Goal: Transaction & Acquisition: Purchase product/service

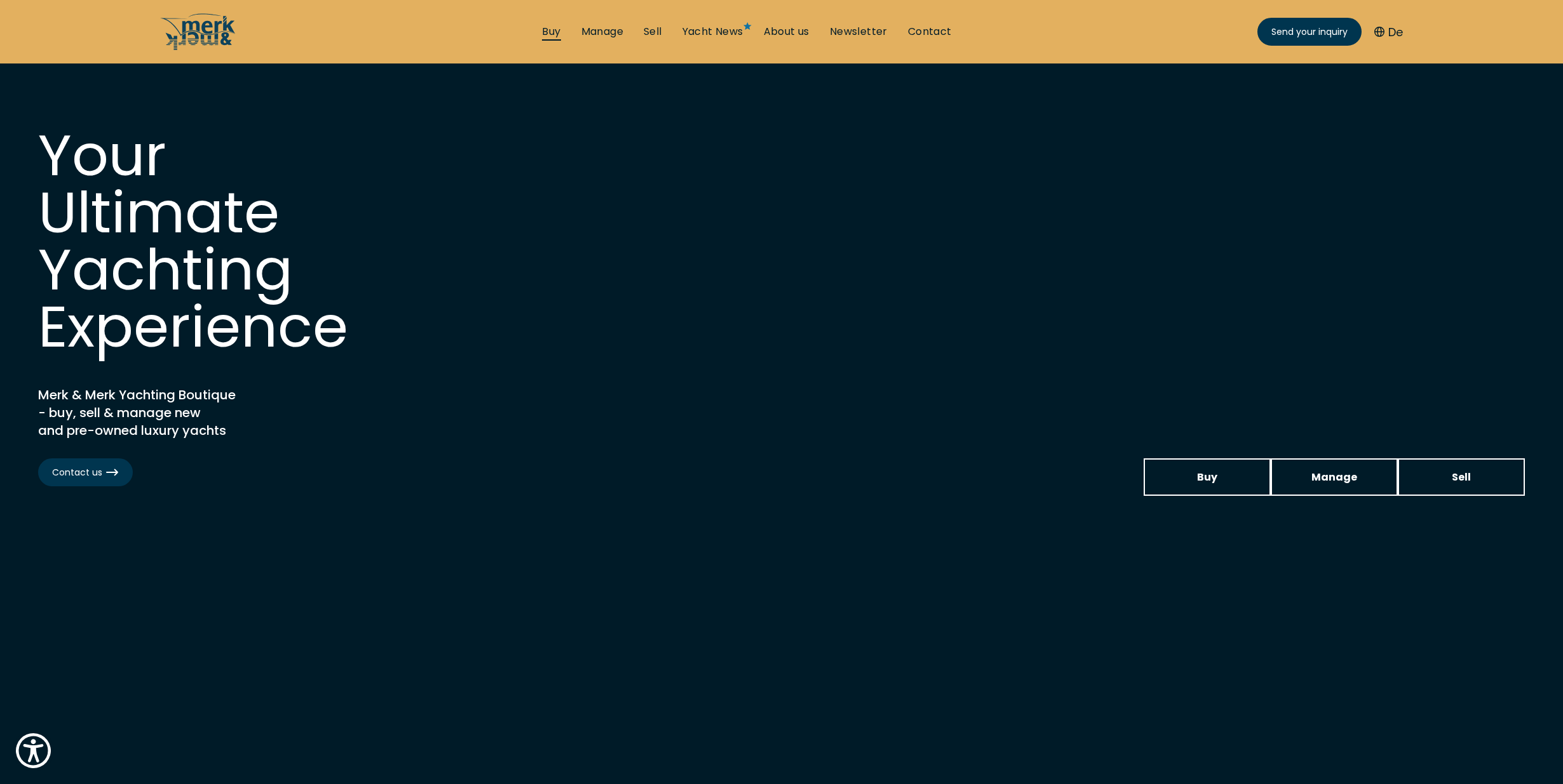
click at [545, 25] on link "Buy" at bounding box center [551, 32] width 18 height 14
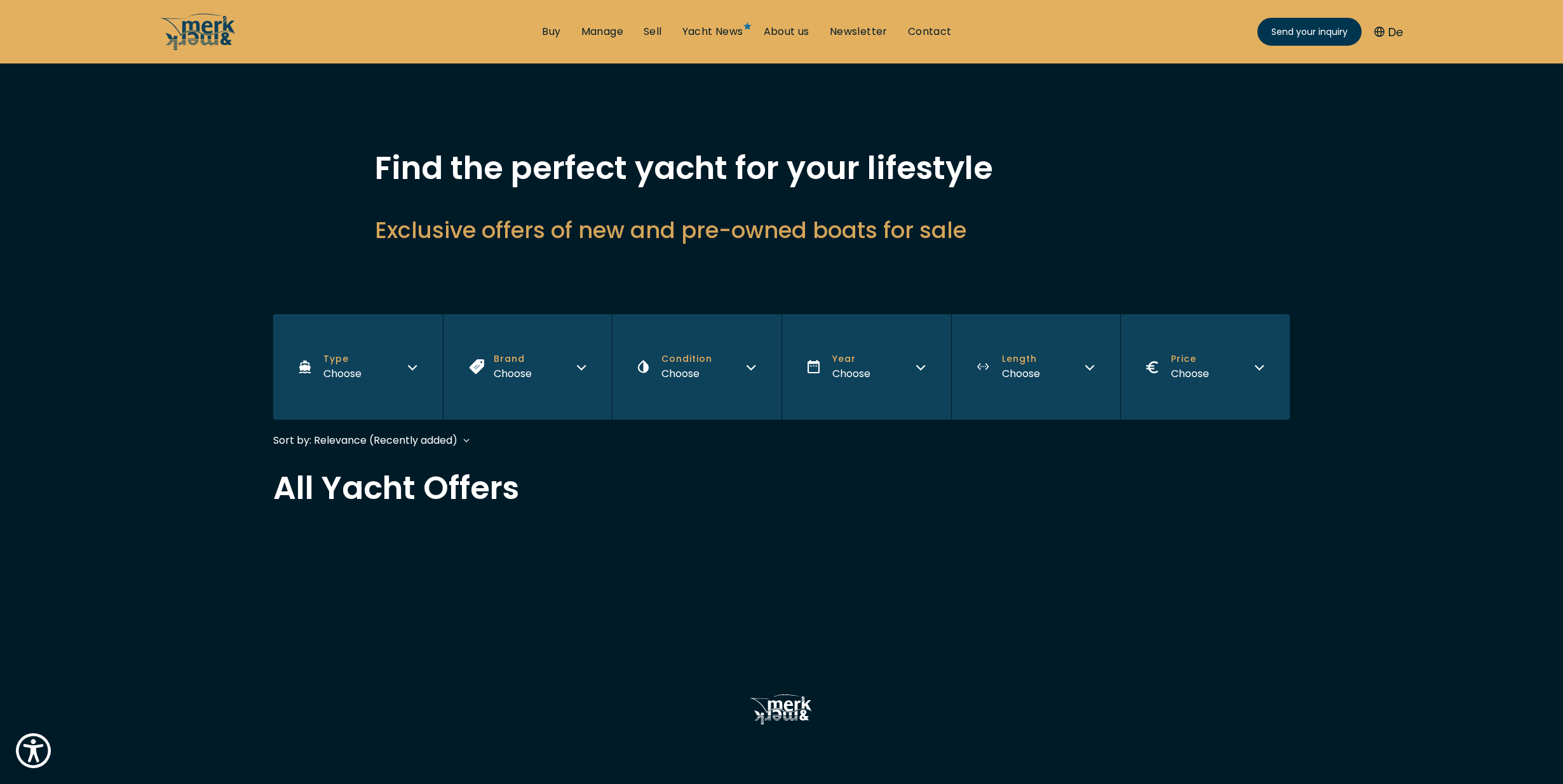
click at [558, 376] on button "Brand Choose" at bounding box center [527, 367] width 169 height 105
click at [554, 376] on button "Brand Choose" at bounding box center [527, 367] width 169 height 105
click at [552, 371] on button "Brand Choose" at bounding box center [527, 367] width 169 height 105
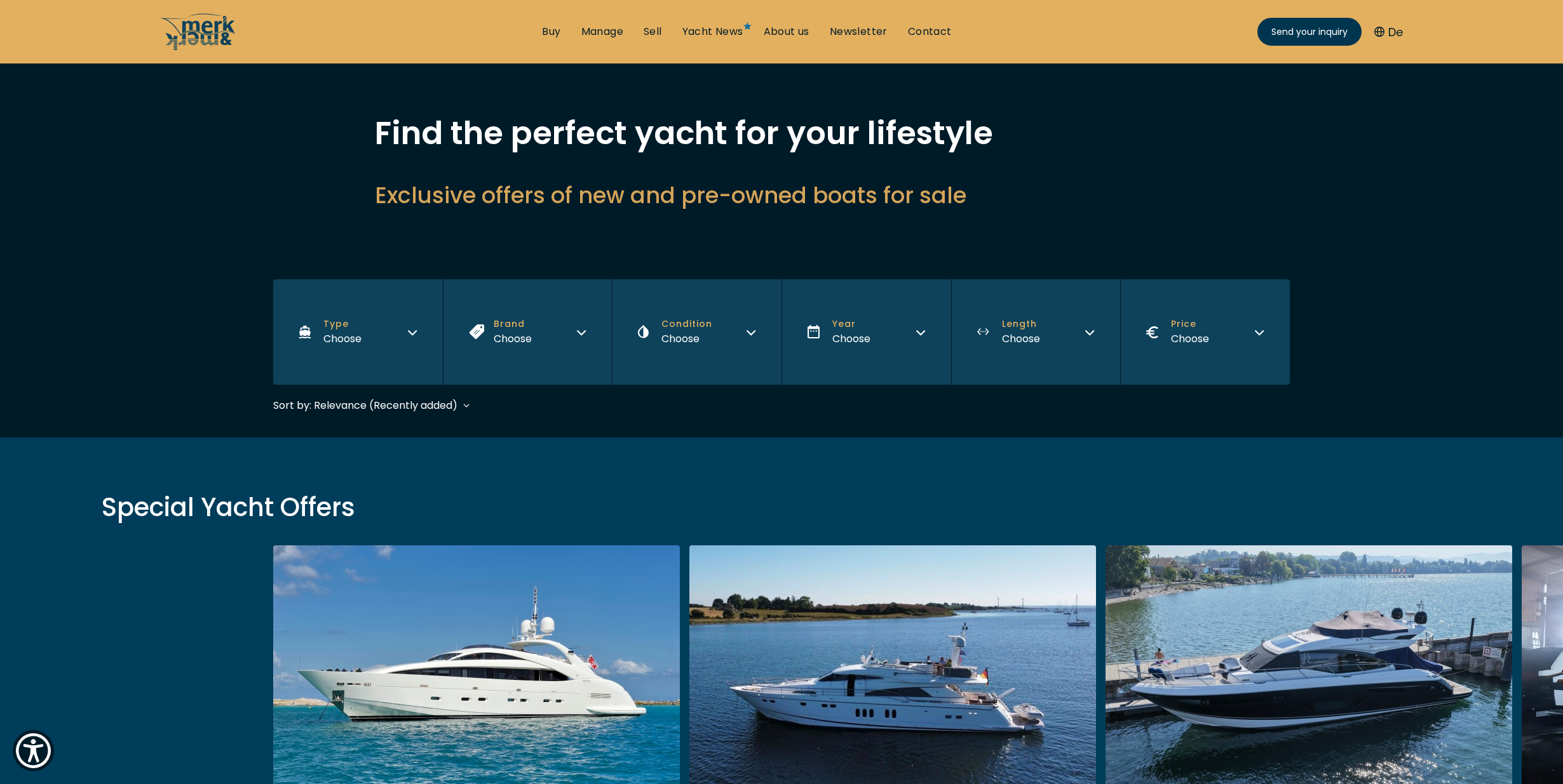
click at [561, 329] on button "Brand Choose" at bounding box center [527, 332] width 169 height 105
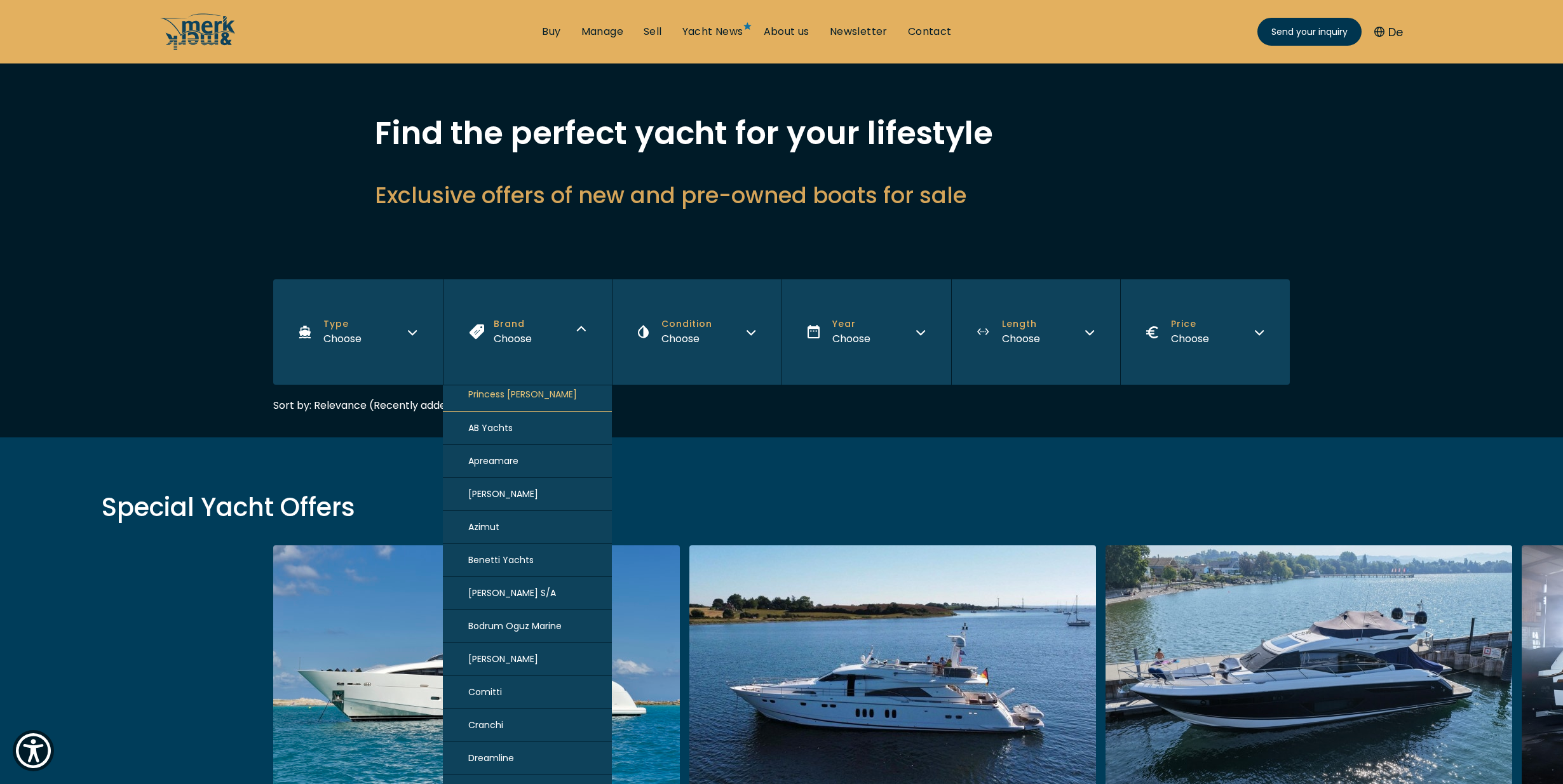
scroll to position [0, 0]
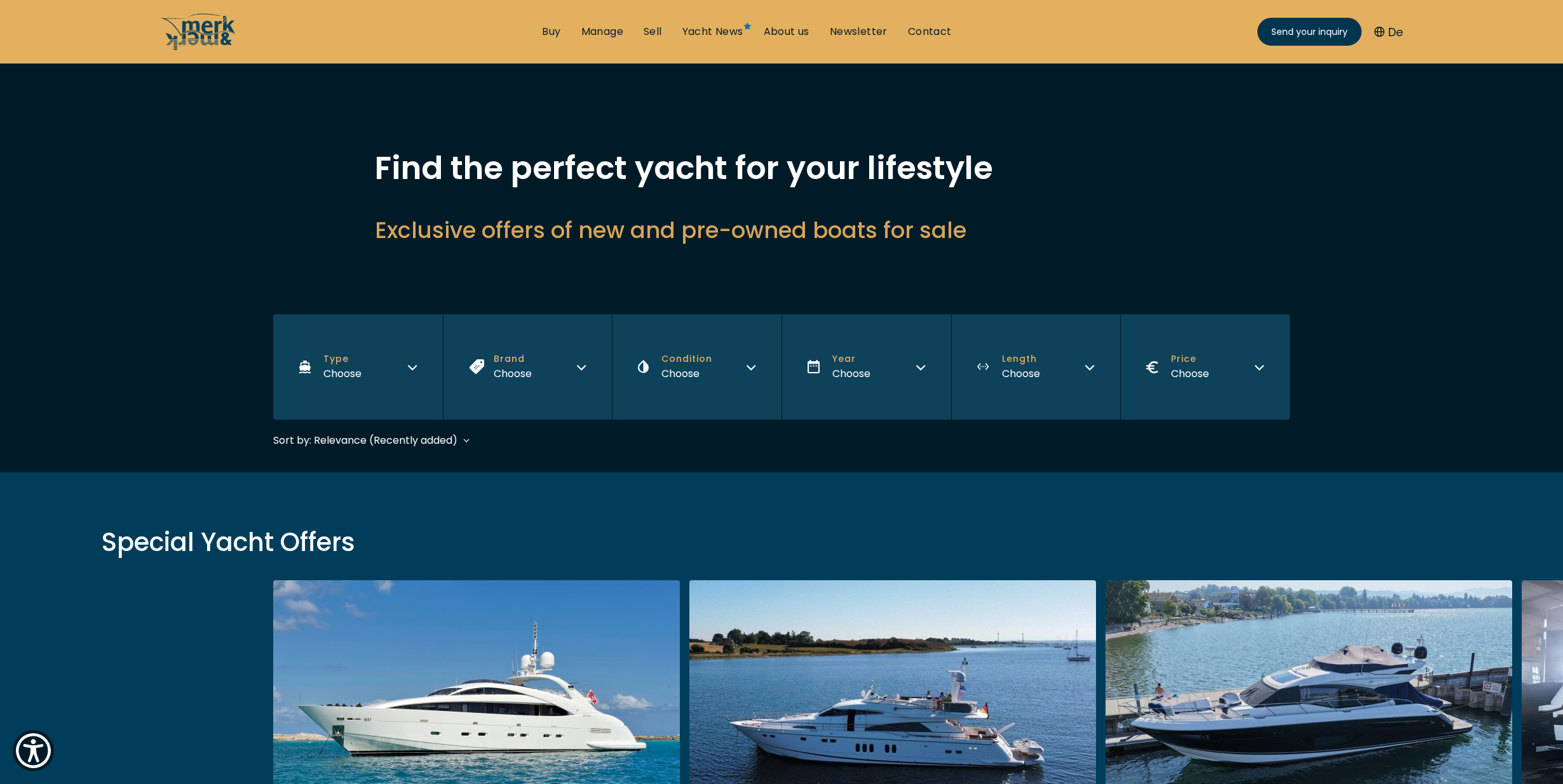
click at [563, 364] on button "Brand Choose" at bounding box center [527, 367] width 169 height 105
